Goal: Task Accomplishment & Management: Use online tool/utility

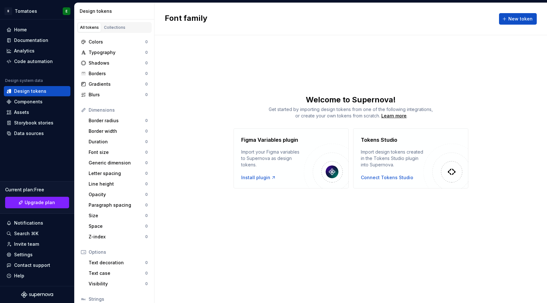
click at [179, 86] on div "Font family New token Welcome to Supernova! Get started by importing design tok…" at bounding box center [351, 153] width 393 height 300
click at [245, 176] on div "Install plugin" at bounding box center [258, 177] width 35 height 6
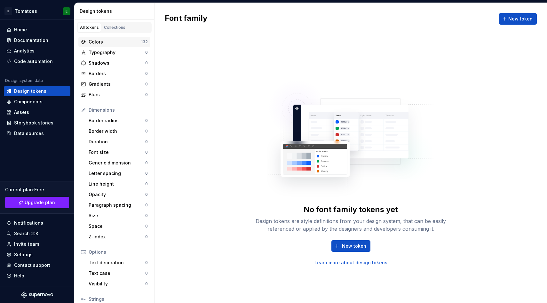
click at [109, 44] on div "Colors" at bounding box center [115, 42] width 52 height 6
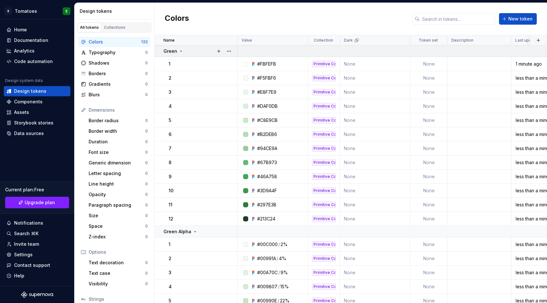
click at [181, 51] on icon at bounding box center [181, 51] width 5 height 5
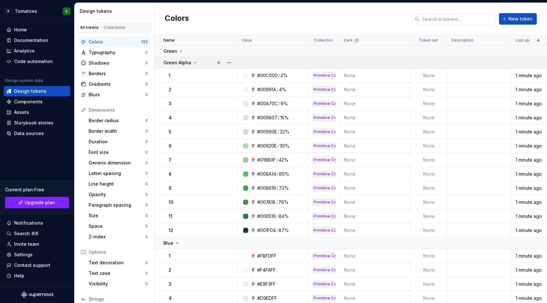
click at [195, 62] on icon at bounding box center [196, 62] width 2 height 1
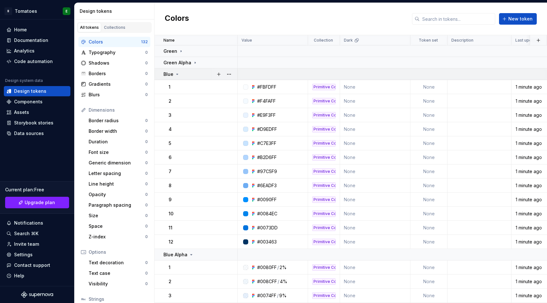
click at [178, 75] on icon at bounding box center [177, 74] width 5 height 5
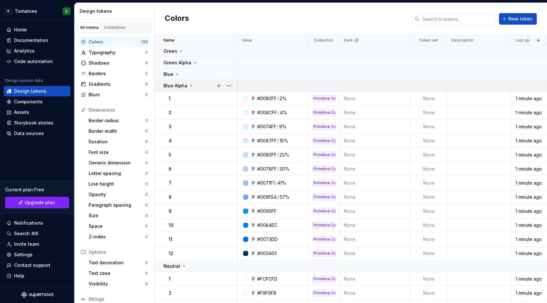
click at [189, 84] on icon at bounding box center [191, 85] width 5 height 5
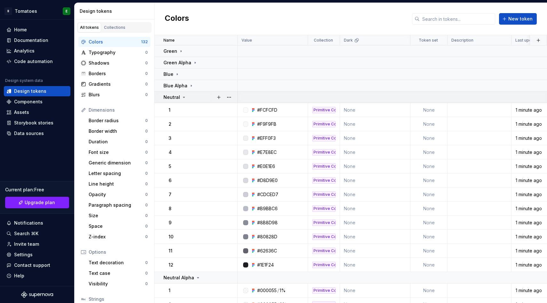
click at [183, 97] on icon at bounding box center [184, 97] width 2 height 1
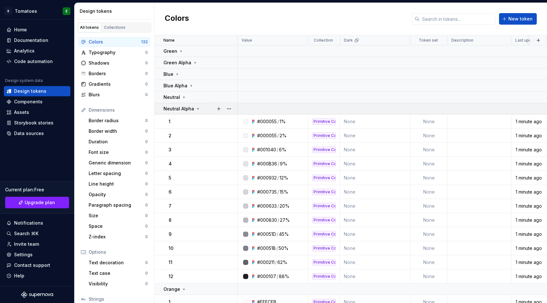
click at [196, 108] on icon at bounding box center [198, 108] width 5 height 5
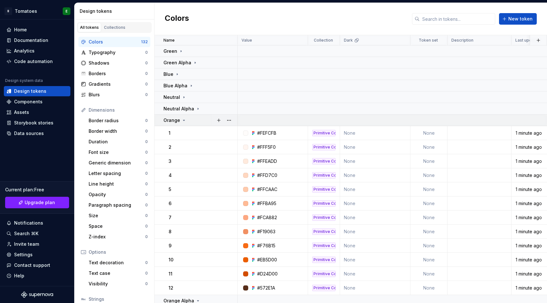
click at [184, 123] on div "Orange" at bounding box center [175, 120] width 23 height 6
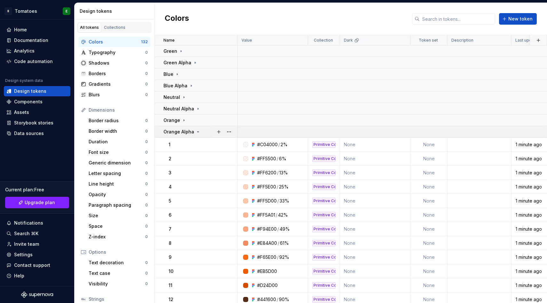
click at [197, 133] on icon at bounding box center [198, 131] width 5 height 5
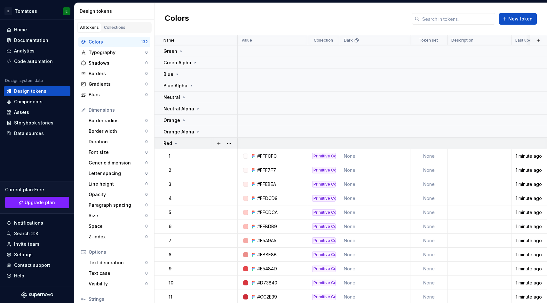
click at [176, 144] on icon at bounding box center [175, 143] width 5 height 5
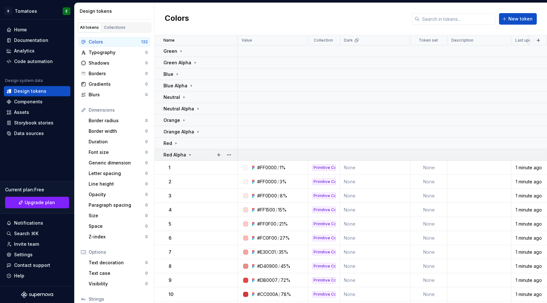
click at [189, 156] on icon at bounding box center [190, 154] width 5 height 5
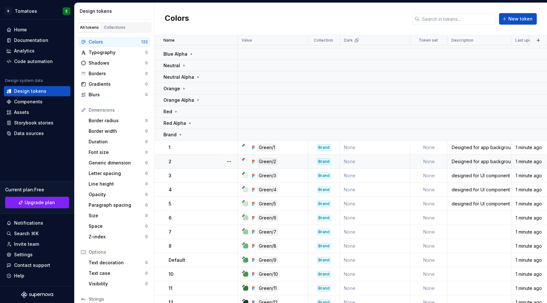
scroll to position [38, 0]
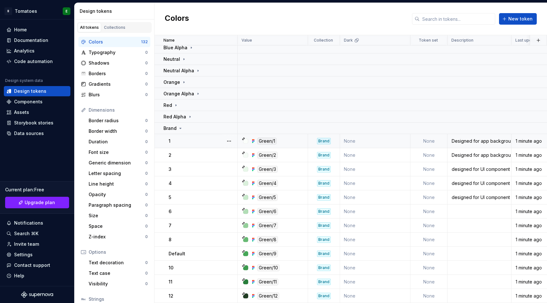
click at [420, 142] on td "None" at bounding box center [429, 141] width 37 height 14
click at [421, 142] on td "None" at bounding box center [429, 141] width 37 height 14
click at [425, 142] on td "None" at bounding box center [429, 141] width 37 height 14
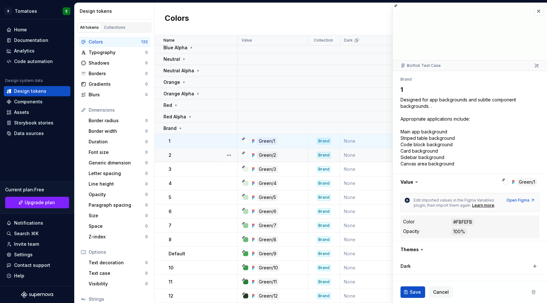
type textarea "*"
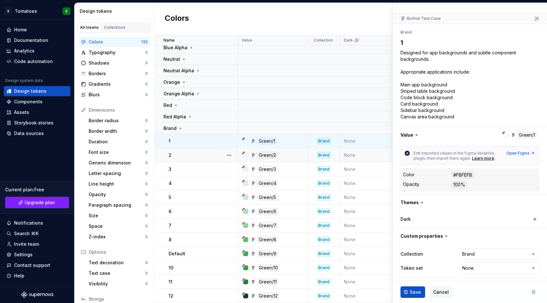
scroll to position [48, 0]
click at [474, 265] on html "B Tomatoes E Home Documentation Analytics Code automation Design system data De…" at bounding box center [273, 151] width 547 height 303
select select "**********"
type textarea "*"
click at [466, 266] on html "B Tomatoes E Home Documentation Analytics Code automation Design system data De…" at bounding box center [273, 151] width 547 height 303
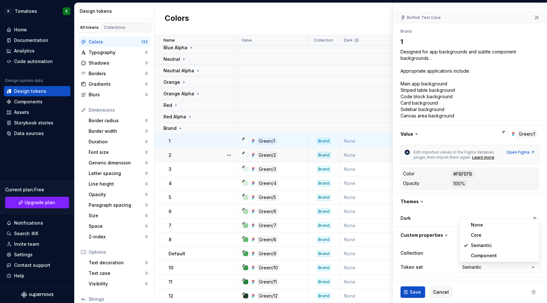
select select "**********"
click at [420, 288] on button "Save" at bounding box center [413, 292] width 25 height 12
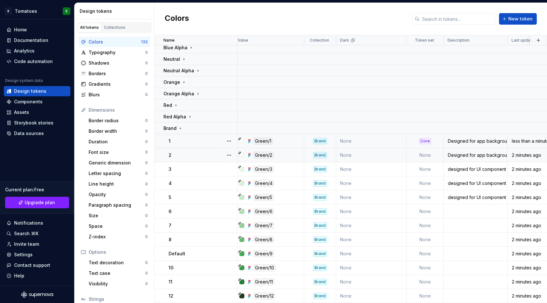
scroll to position [38, 0]
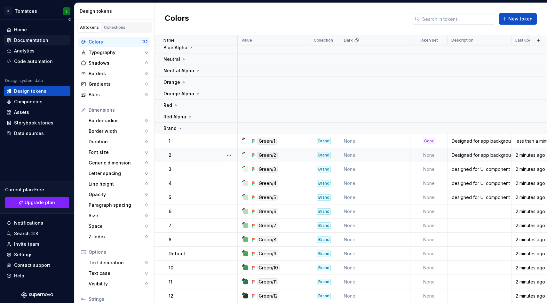
click at [38, 39] on div "Documentation" at bounding box center [31, 40] width 34 height 6
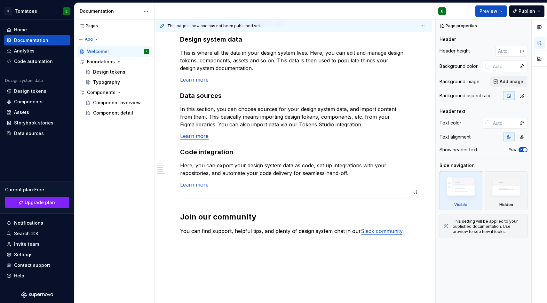
scroll to position [517, 0]
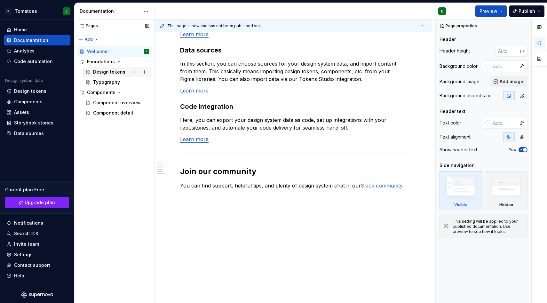
click at [108, 69] on div "Design tokens" at bounding box center [109, 72] width 32 height 6
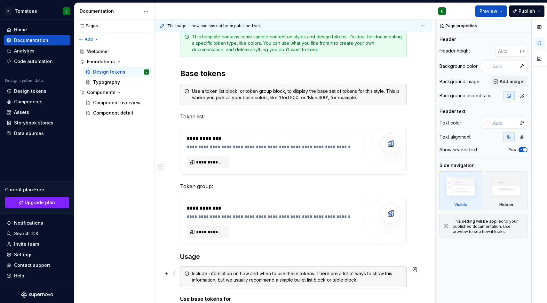
scroll to position [54, 0]
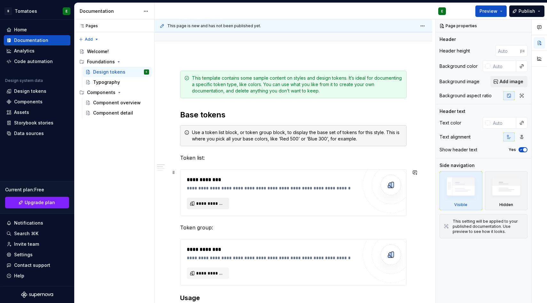
click at [204, 203] on span "**********" at bounding box center [210, 203] width 29 height 6
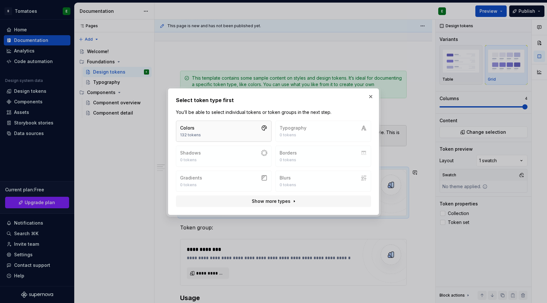
click at [219, 136] on button "Colors 132 tokens" at bounding box center [224, 131] width 96 height 21
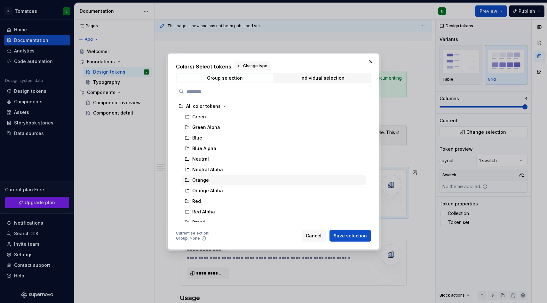
scroll to position [5, 0]
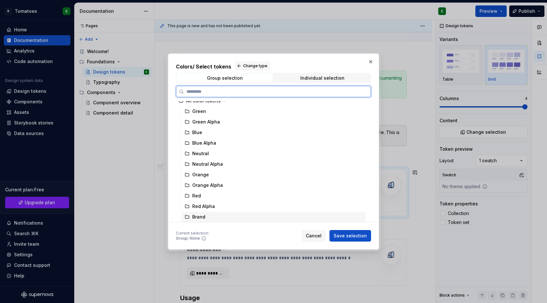
click at [201, 215] on div "Brand" at bounding box center [198, 217] width 13 height 6
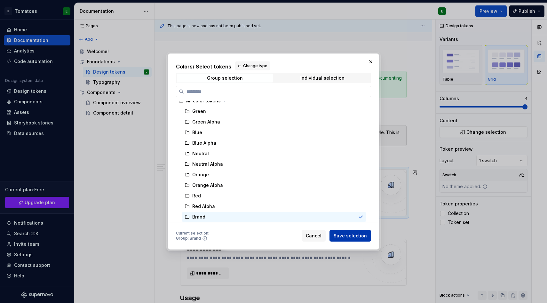
click at [344, 236] on span "Save selection" at bounding box center [350, 236] width 33 height 6
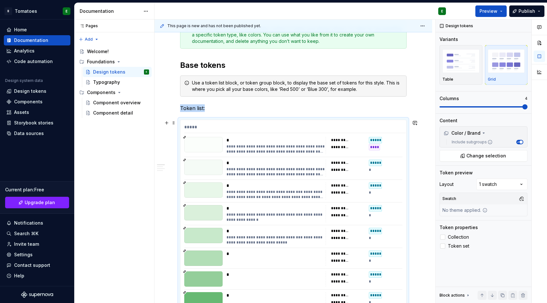
scroll to position [104, 0]
click at [470, 65] on img "button" at bounding box center [461, 60] width 37 height 23
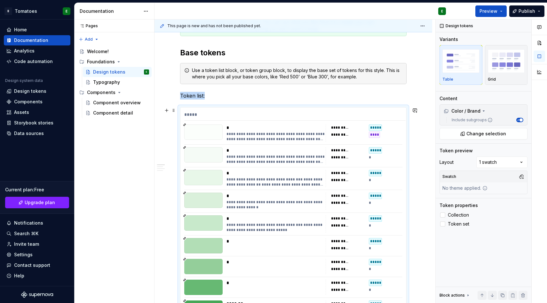
scroll to position [97, 0]
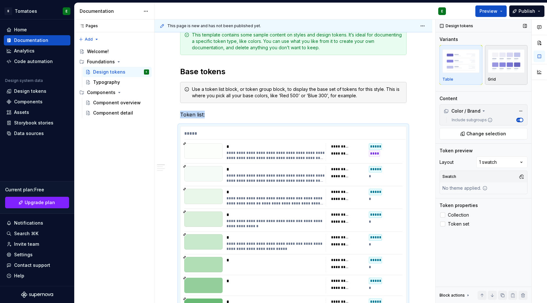
click at [499, 59] on img "button" at bounding box center [506, 60] width 37 height 23
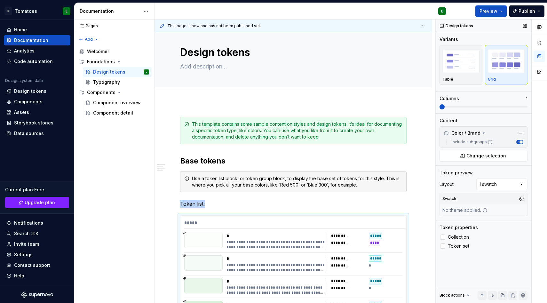
scroll to position [195, 0]
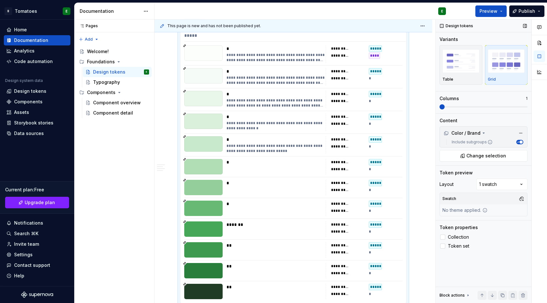
click at [440, 109] on span at bounding box center [442, 106] width 5 height 5
click at [484, 185] on div "Comments Open comments No comments yet Select ‘Comment’ from the block context …" at bounding box center [491, 162] width 111 height 284
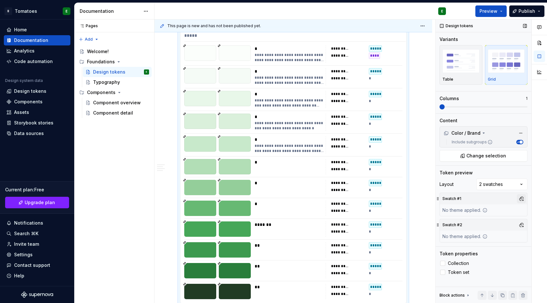
click at [522, 200] on button "button" at bounding box center [521, 198] width 9 height 9
click at [522, 200] on div "Comments Open comments No comments yet Select ‘Comment’ from the block context …" at bounding box center [491, 162] width 111 height 284
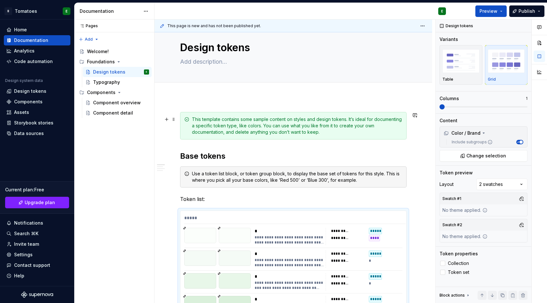
scroll to position [0, 0]
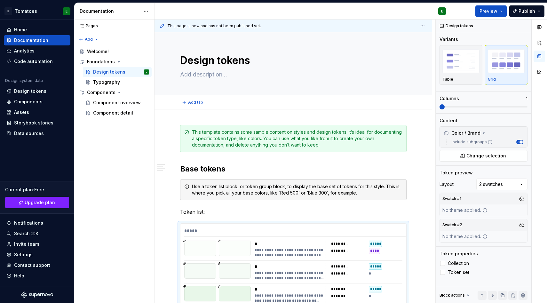
type textarea "*"
